Goal: Information Seeking & Learning: Find specific page/section

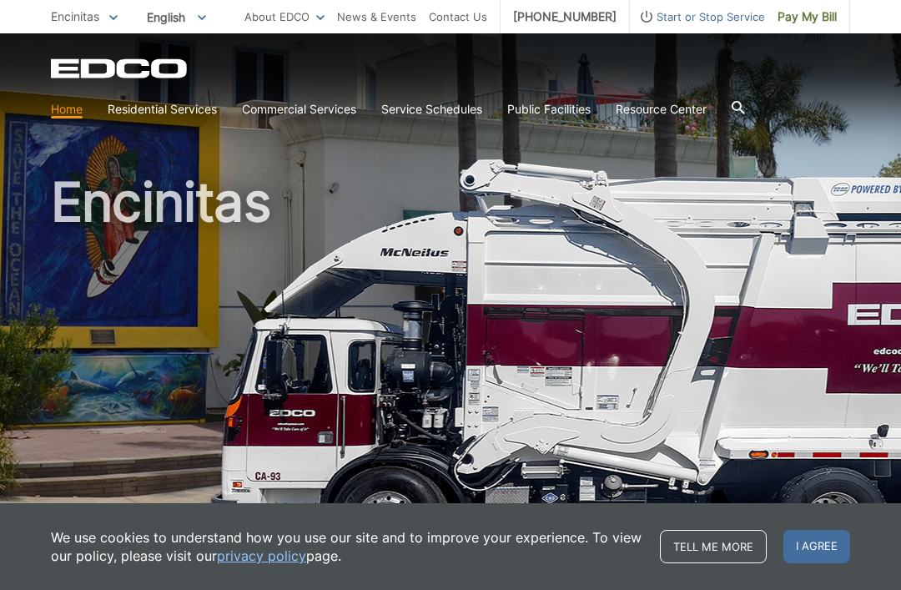
click at [0, 0] on link "Recycling" at bounding box center [0, 0] width 0 height 0
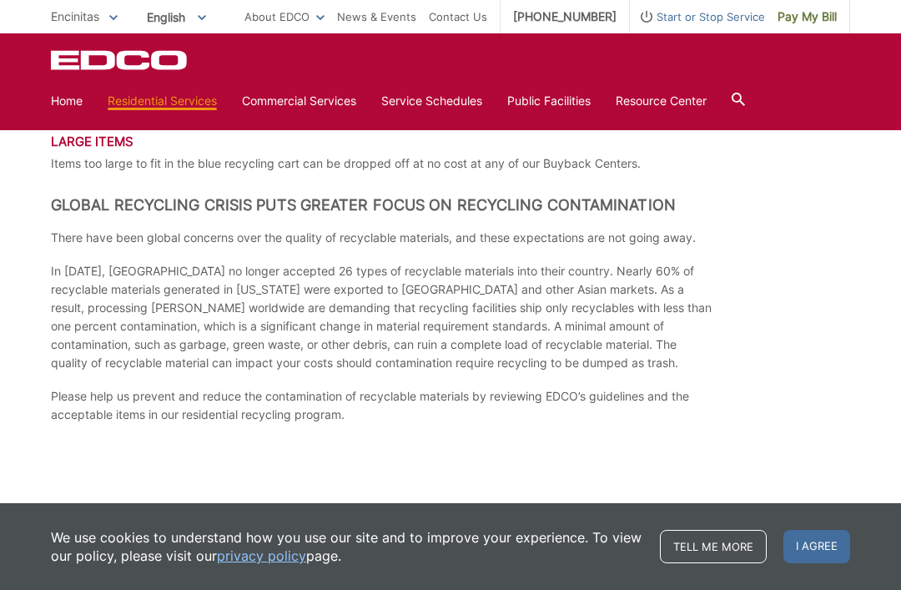
scroll to position [2363, 0]
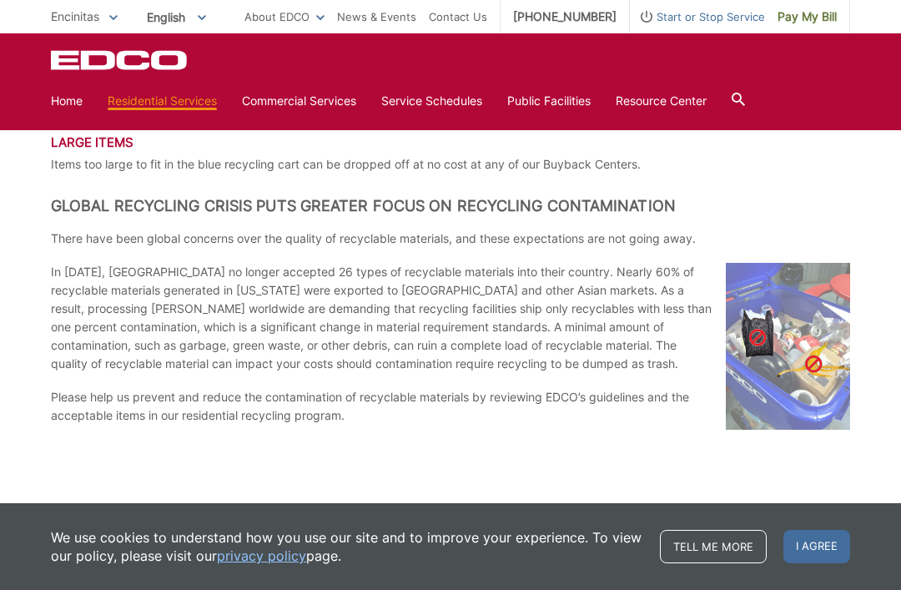
click at [92, 209] on h2 "Global Recycling Crisis Puts Greater Focus on Recycling Contamination" at bounding box center [450, 206] width 799 height 18
click at [89, 207] on h2 "Global Recycling Crisis Puts Greater Focus on Recycling Contamination" at bounding box center [450, 206] width 799 height 18
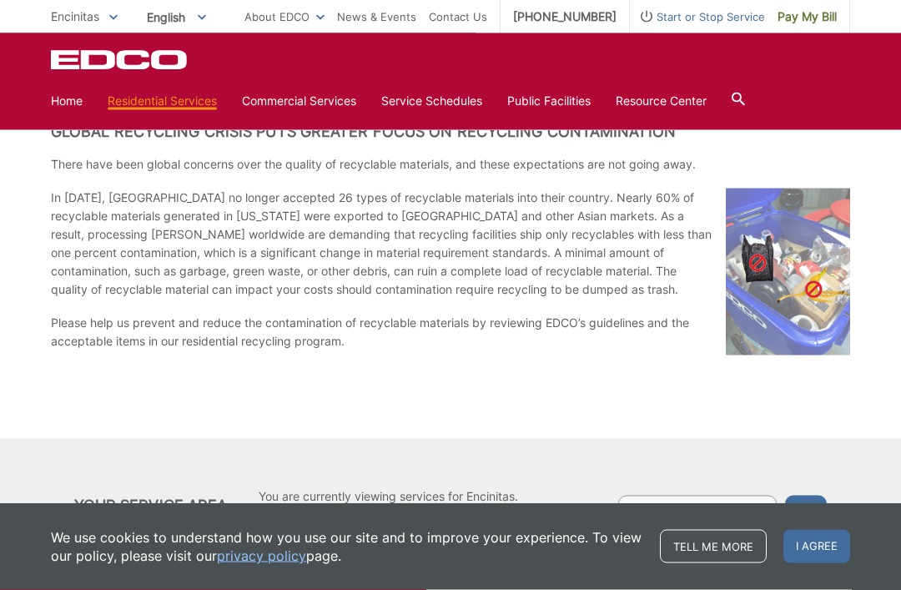
scroll to position [2451, 0]
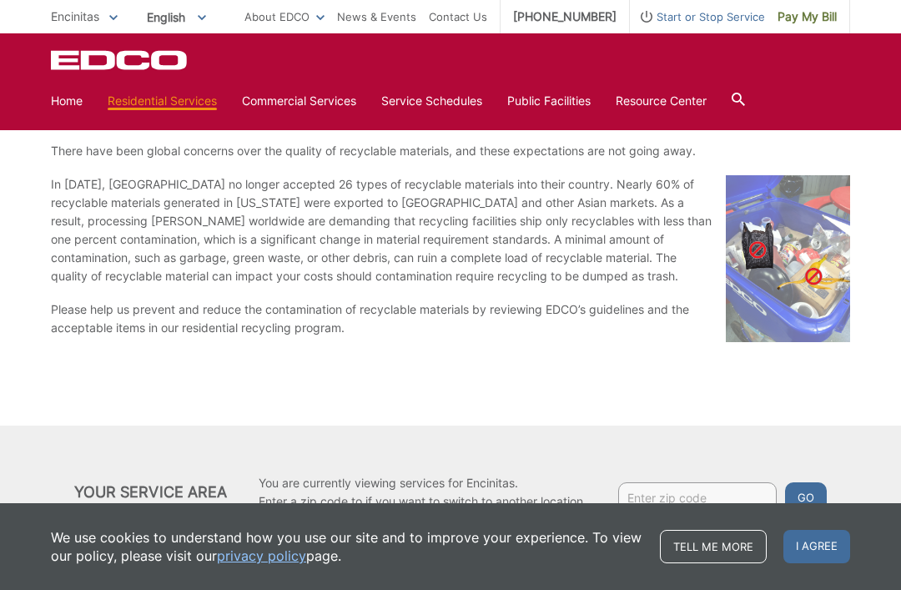
click at [744, 87] on div at bounding box center [738, 101] width 13 height 32
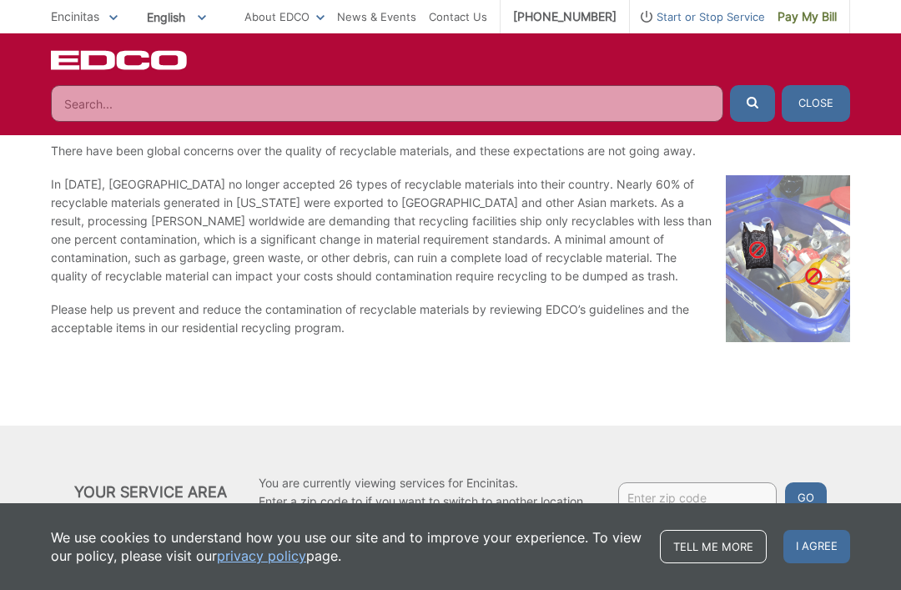
click at [85, 111] on input "Search" at bounding box center [387, 103] width 673 height 37
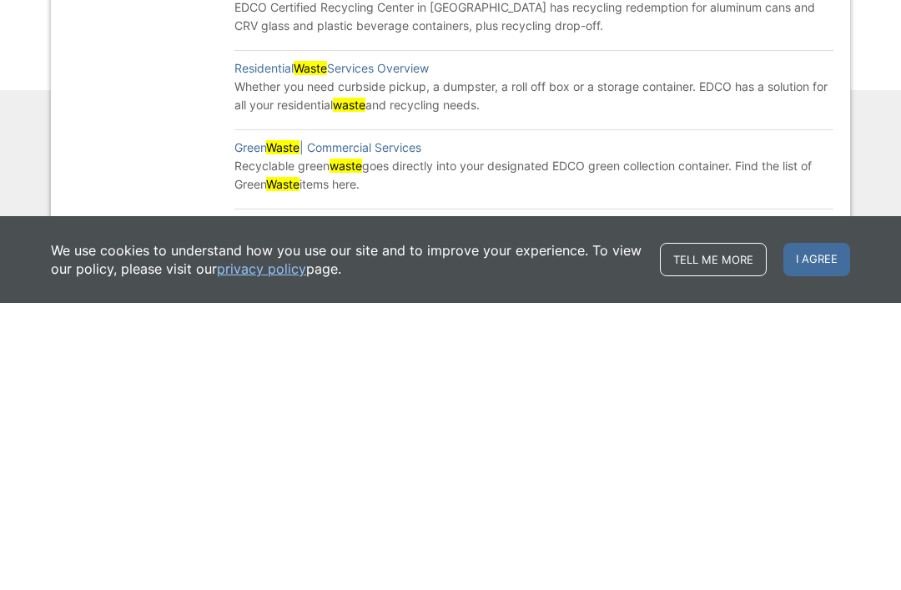
scroll to position [2504, 0]
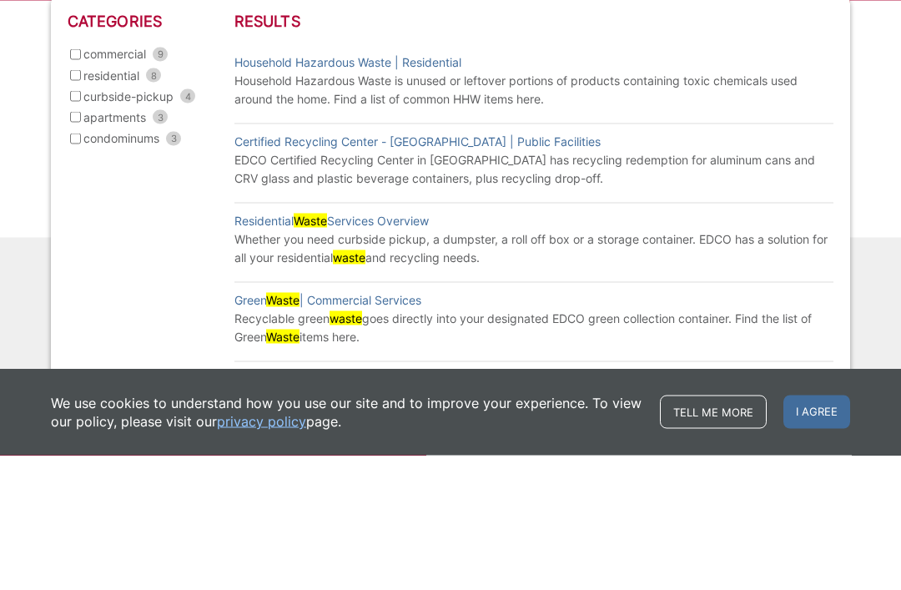
type input "ewaste"
click at [331, 188] on link "Household Hazardous Waste | Residential" at bounding box center [347, 197] width 227 height 18
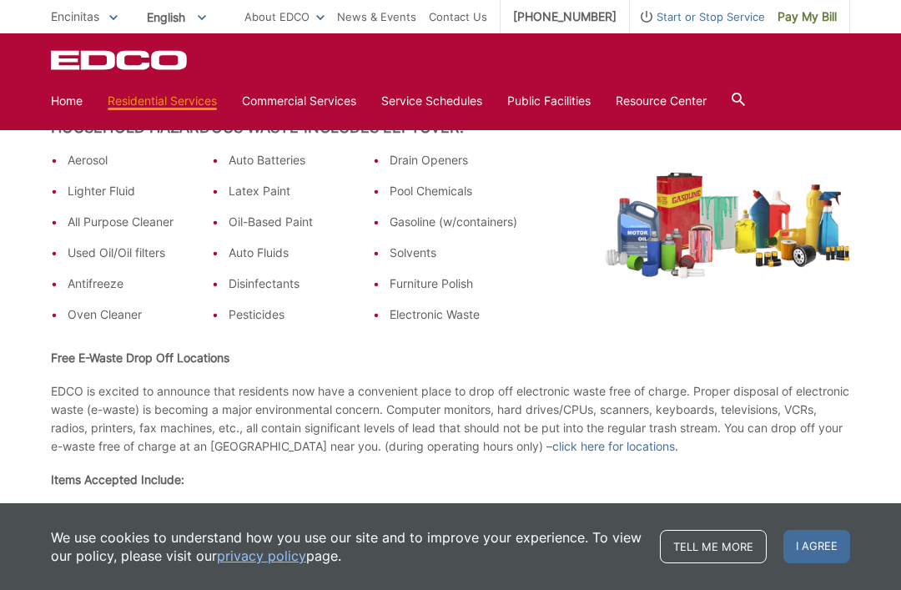
scroll to position [429, 0]
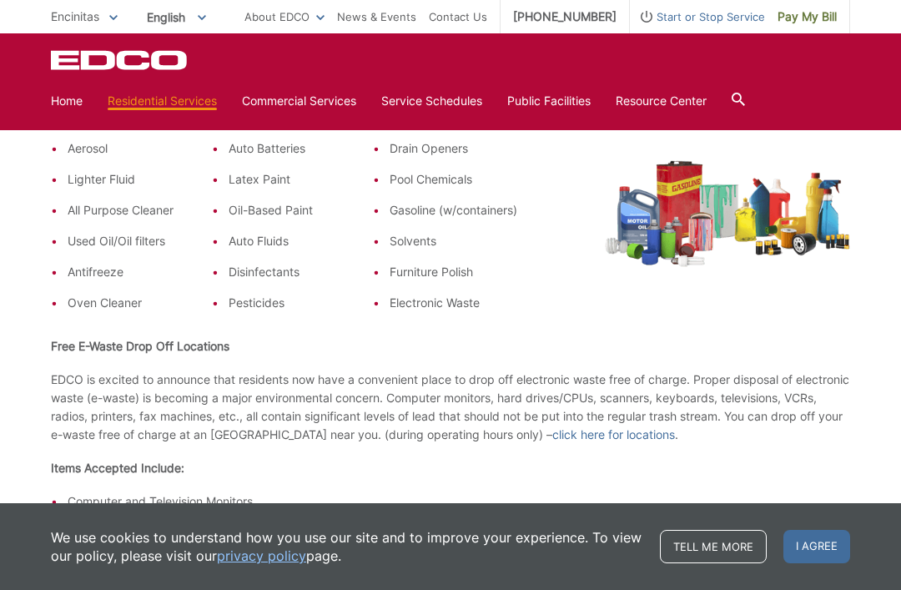
click at [120, 345] on strong "Free E-Waste Drop Off Locations" at bounding box center [140, 346] width 179 height 14
click at [113, 400] on p "EDCO is excited to announce that residents now have a convenient place to drop …" at bounding box center [450, 407] width 799 height 73
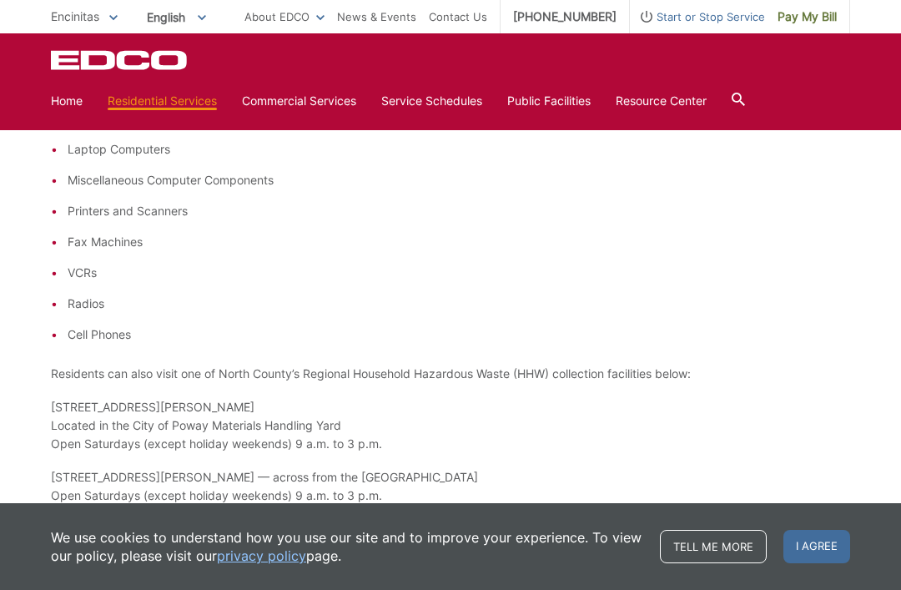
scroll to position [850, 0]
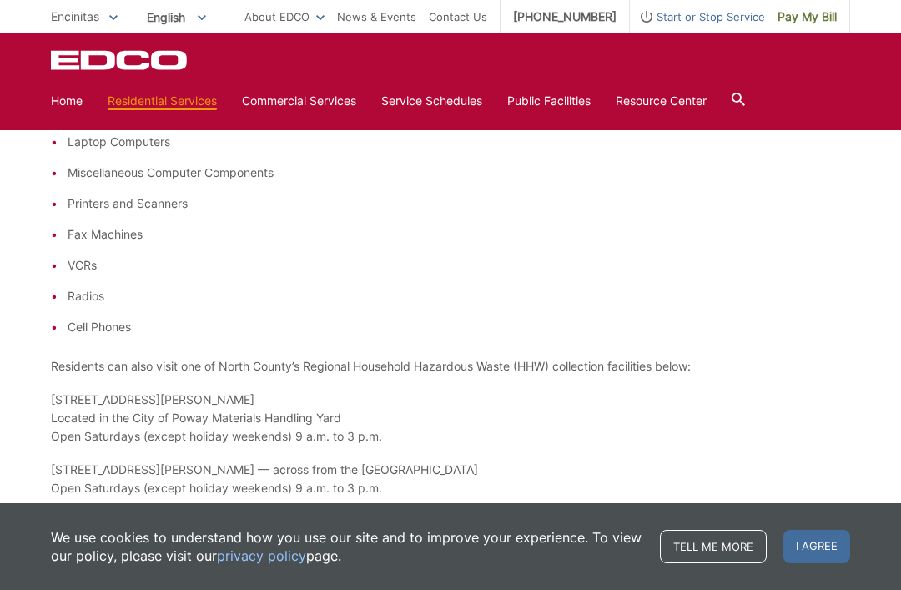
click at [0, 0] on link "Disposal Sites and Recycling Centers" at bounding box center [0, 0] width 0 height 0
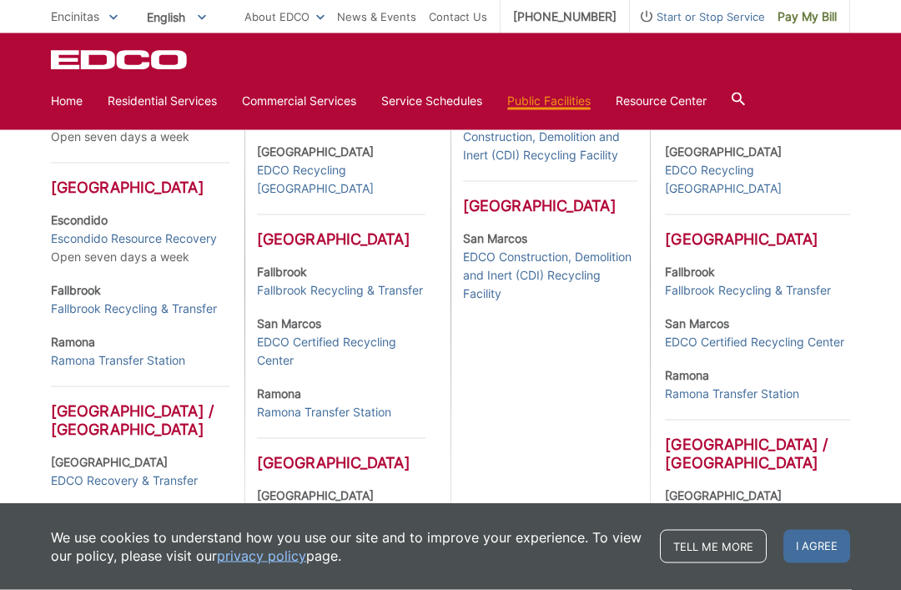
scroll to position [594, 0]
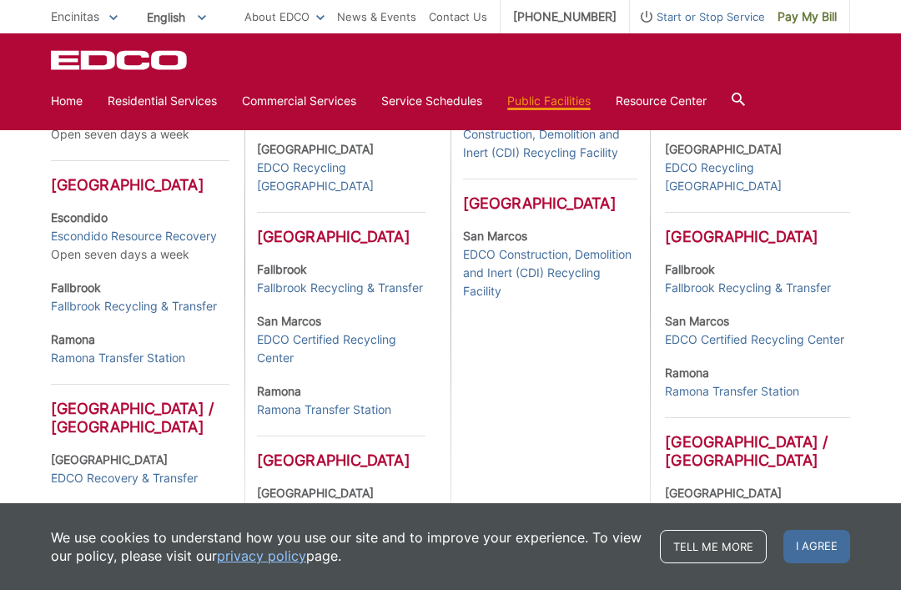
click at [807, 335] on link "EDCO Certified Recycling Center" at bounding box center [754, 339] width 179 height 18
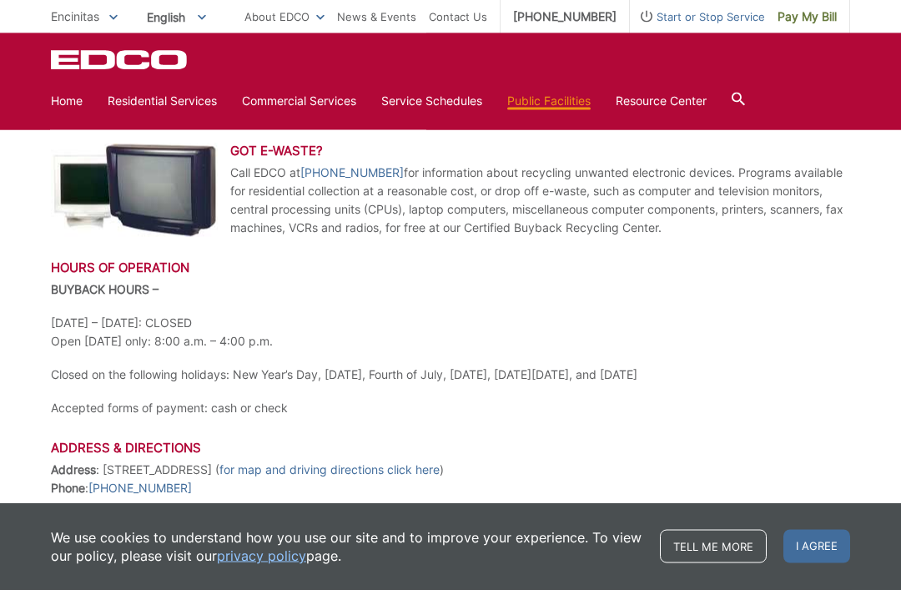
scroll to position [694, 0]
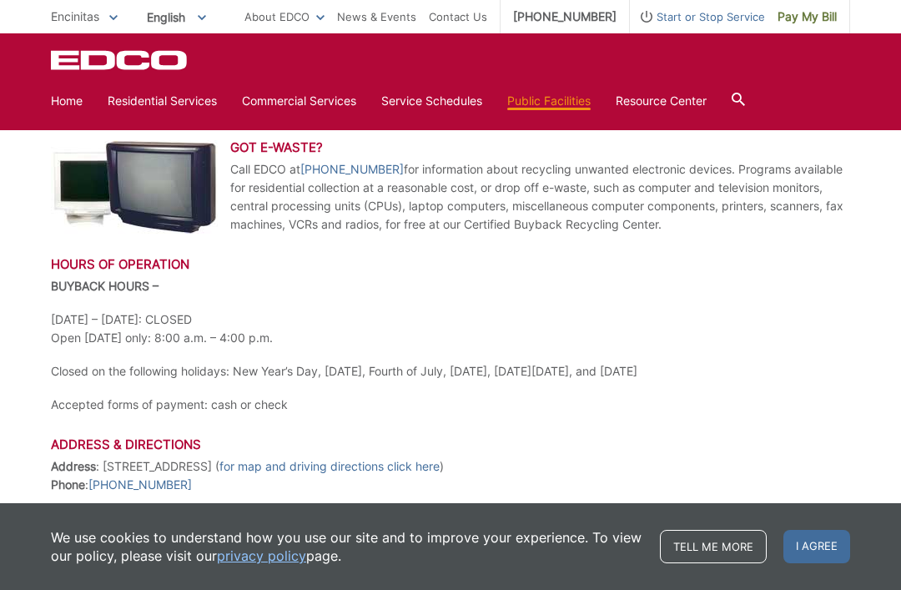
click at [164, 468] on p "Address : 1373 Grand Ave, San Marcos ( for map and driving directions click her…" at bounding box center [450, 475] width 799 height 37
copy p "1373 Grand Ave, San Marcos"
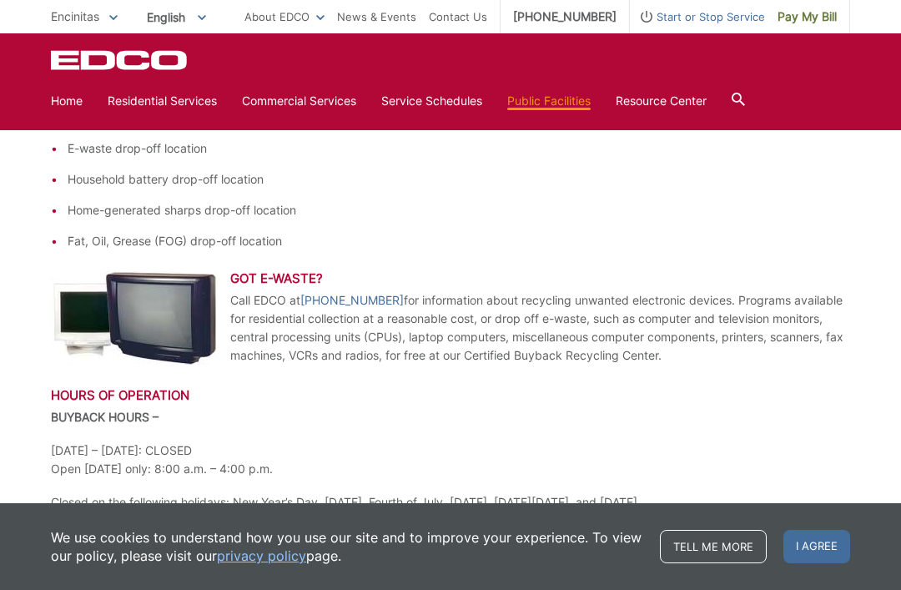
scroll to position [562, 0]
click at [0, 0] on link "Disposal Sites and Recycling Centers" at bounding box center [0, 0] width 0 height 0
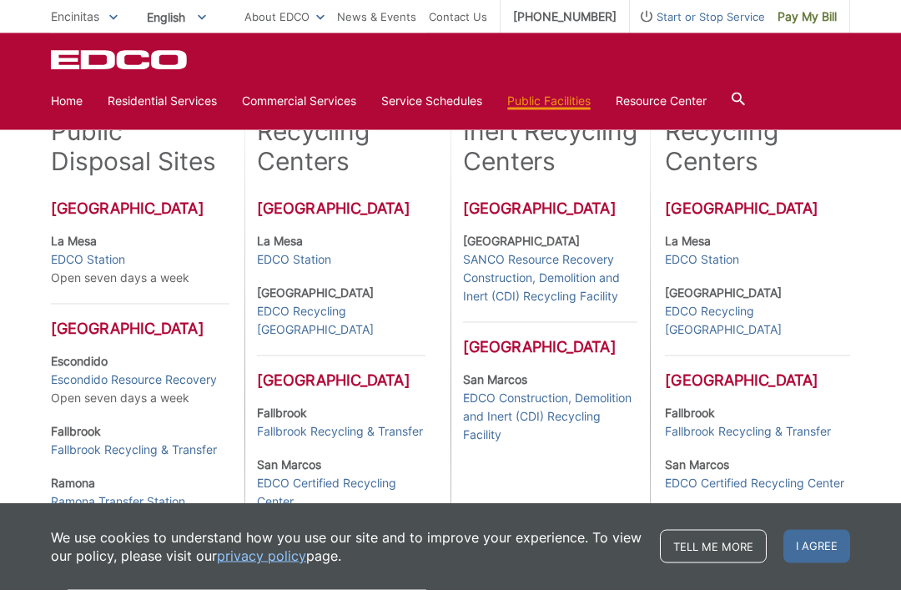
scroll to position [456, 0]
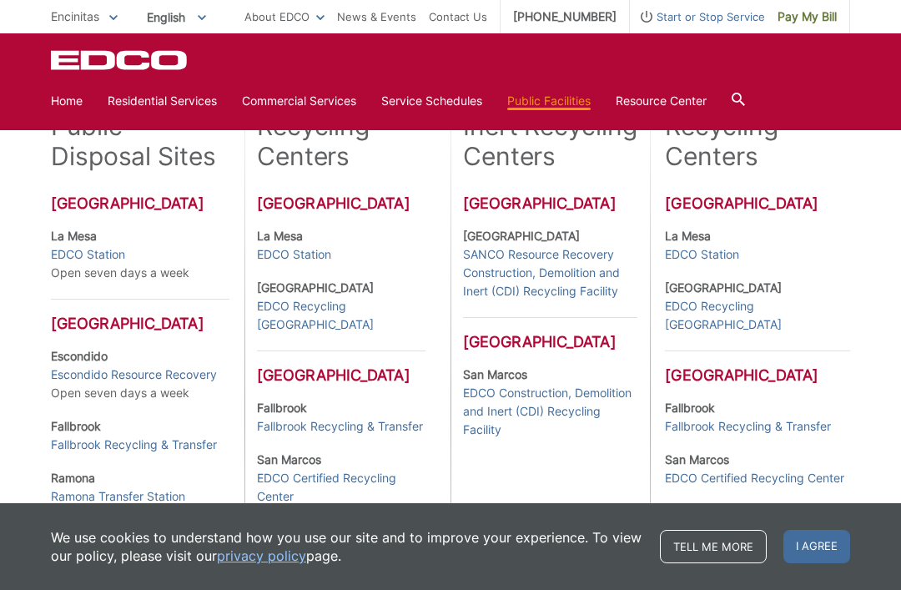
click at [558, 414] on link "EDCO Construction, Demolition and Inert (CDI) Recycling Facility" at bounding box center [550, 411] width 174 height 55
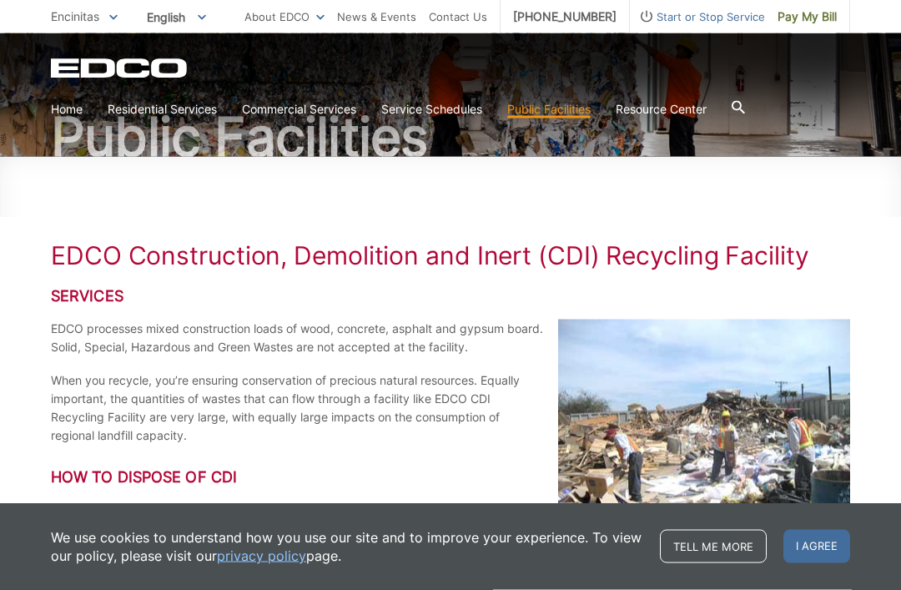
scroll to position [136, 0]
click at [0, 0] on link "Disposal Sites and Recycling Centers" at bounding box center [0, 0] width 0 height 0
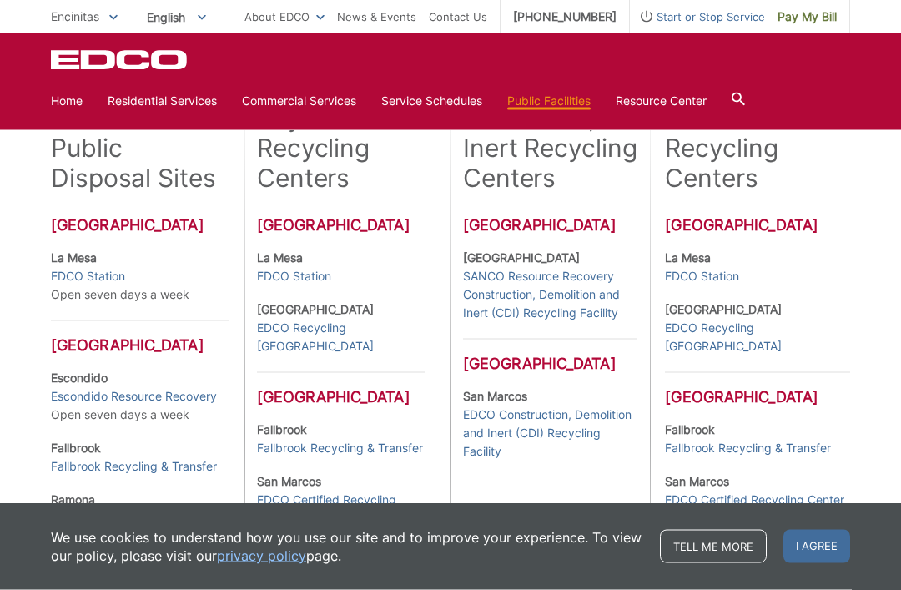
scroll to position [435, 0]
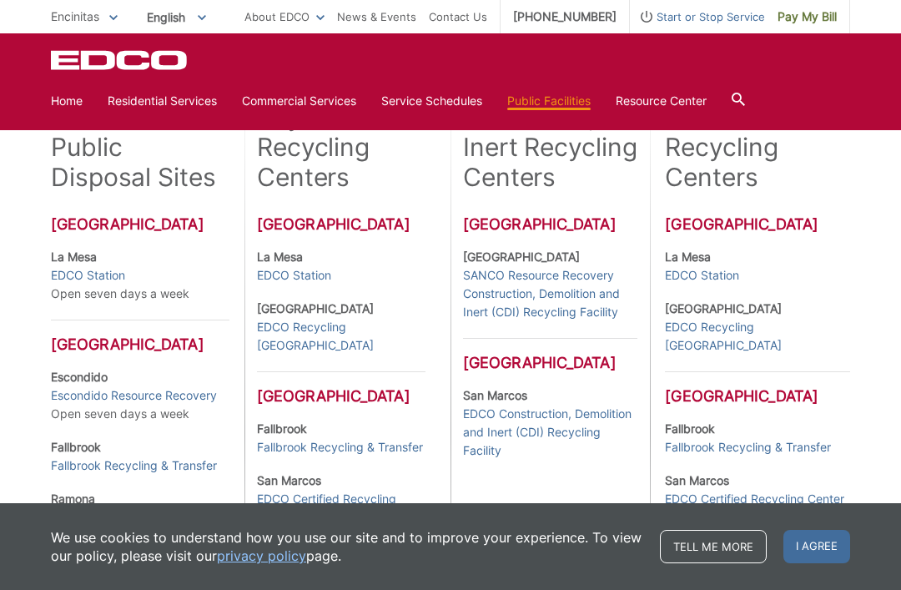
click at [562, 432] on link "EDCO Construction, Demolition and Inert (CDI) Recycling Facility" at bounding box center [550, 432] width 174 height 55
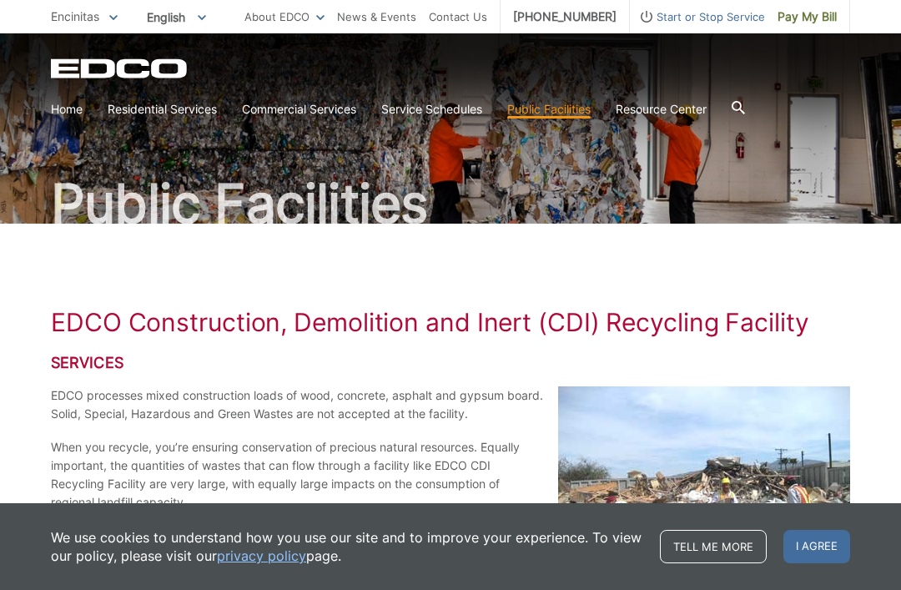
scroll to position [67, 0]
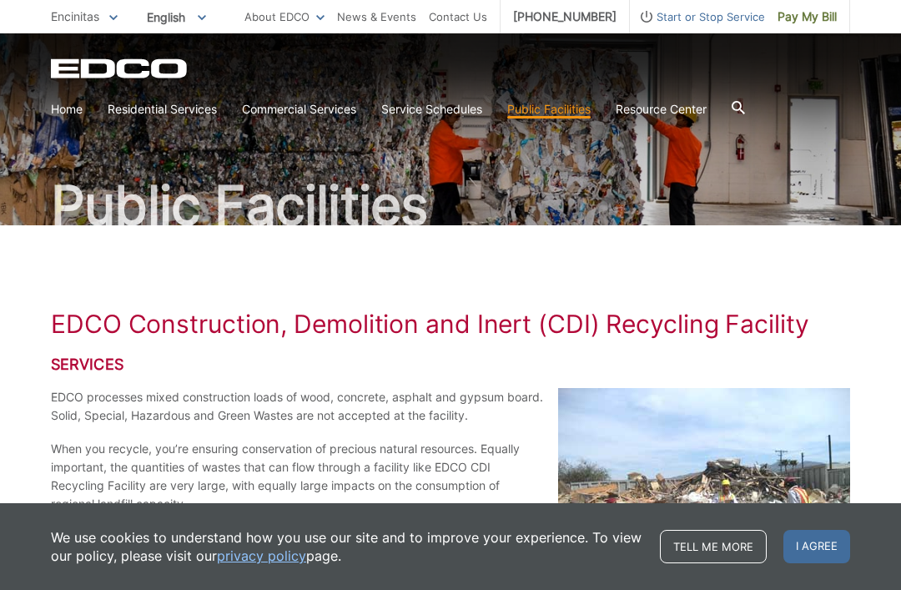
click at [0, 0] on link "Disposal Sites and Recycling Centers" at bounding box center [0, 0] width 0 height 0
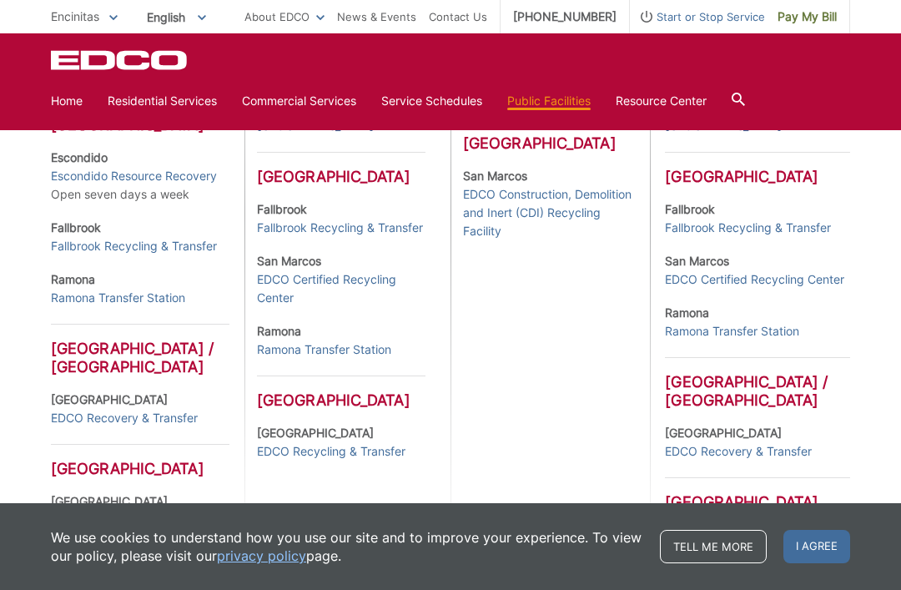
scroll to position [658, 0]
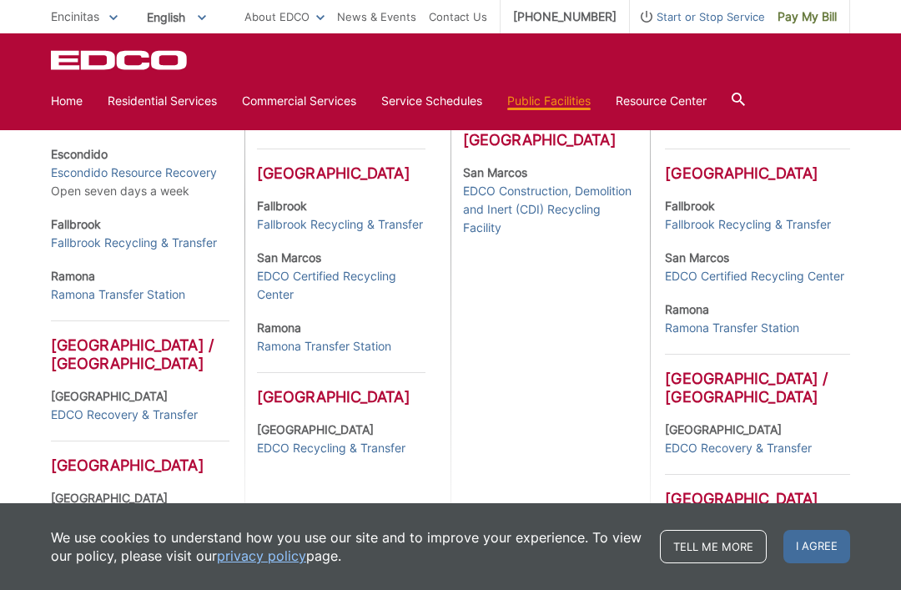
click at [819, 275] on link "EDCO Certified Recycling Center" at bounding box center [754, 276] width 179 height 18
